Goal: Find specific page/section: Find specific page/section

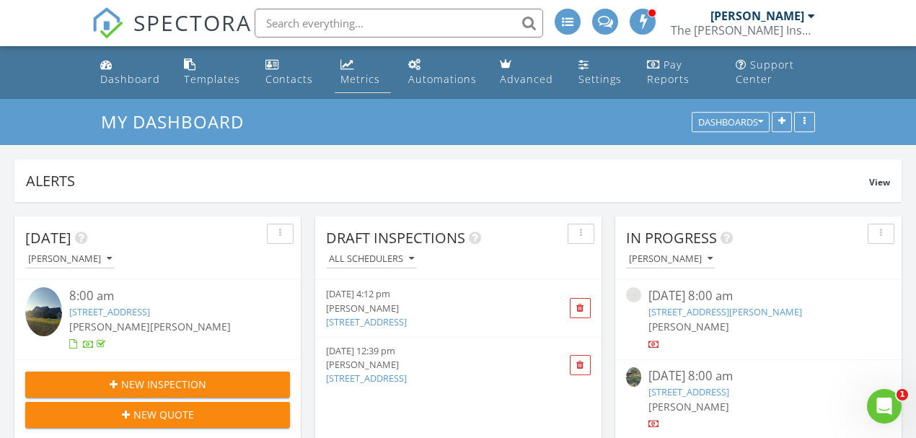
click at [360, 82] on div "Metrics" at bounding box center [360, 79] width 40 height 14
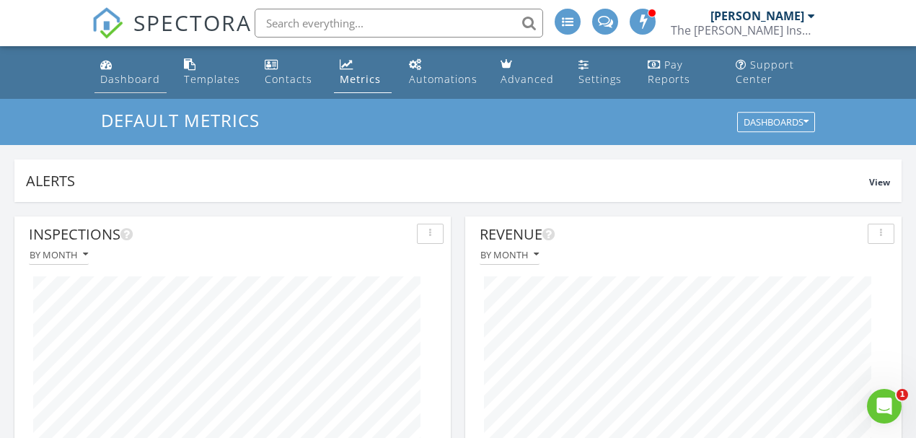
click at [148, 87] on link "Dashboard" at bounding box center [130, 72] width 72 height 41
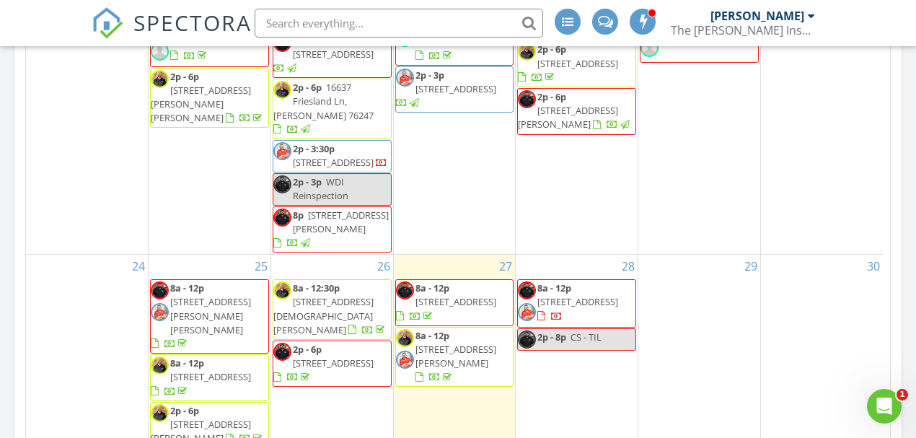
scroll to position [1490, 0]
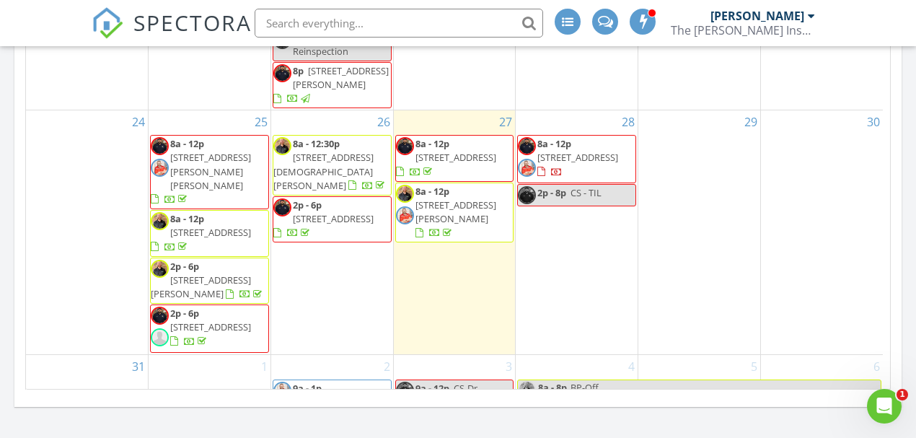
click at [609, 23] on span at bounding box center [605, 20] width 15 height 13
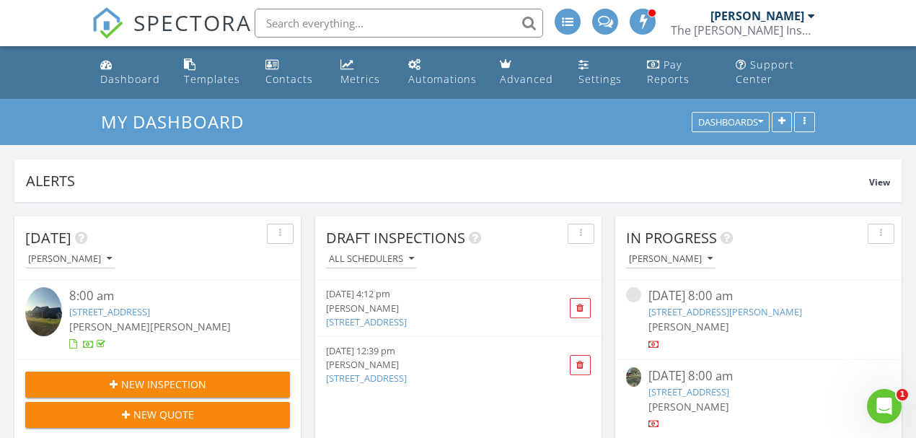
click at [366, 25] on input "text" at bounding box center [399, 23] width 289 height 29
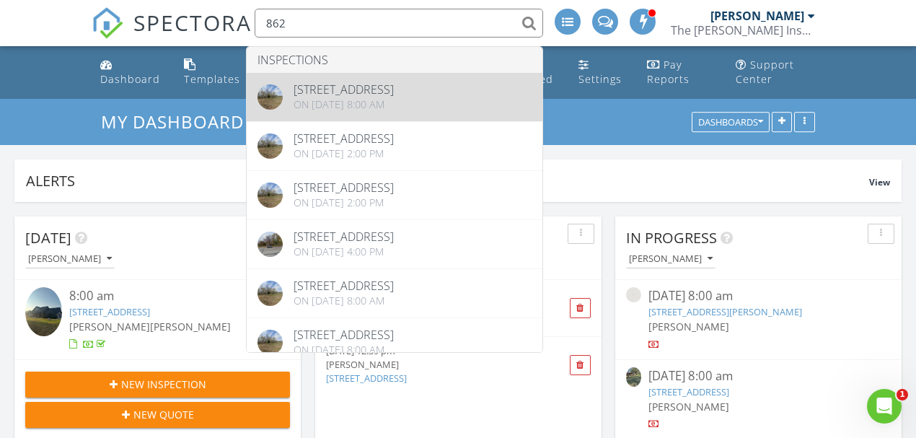
type input "862"
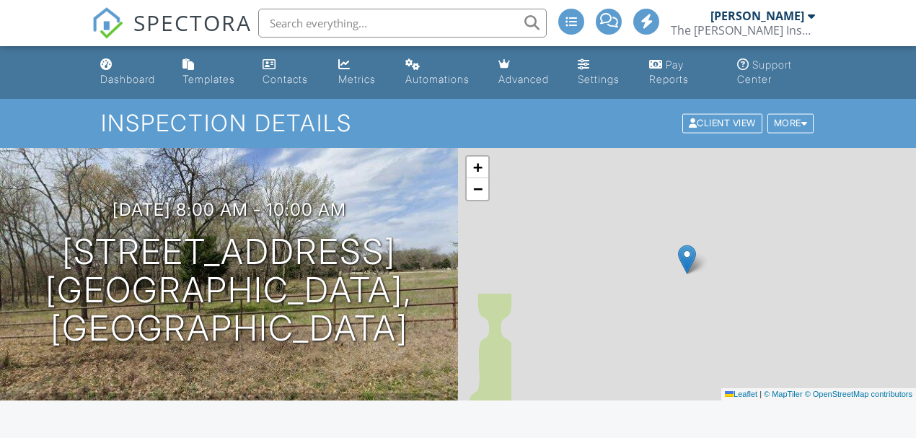
click at [203, 275] on h1 "[STREET_ADDRESS] [GEOGRAPHIC_DATA]" at bounding box center [229, 290] width 412 height 114
